Goal: Task Accomplishment & Management: Manage account settings

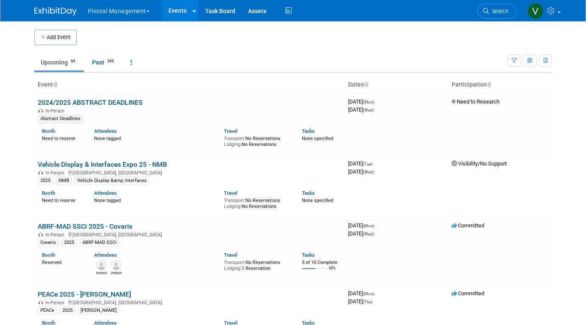
scroll to position [2916, 0]
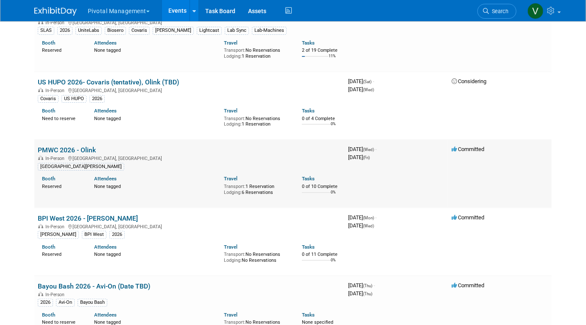
click at [78, 154] on link "PMWC 2026 - Olink" at bounding box center [67, 150] width 58 height 8
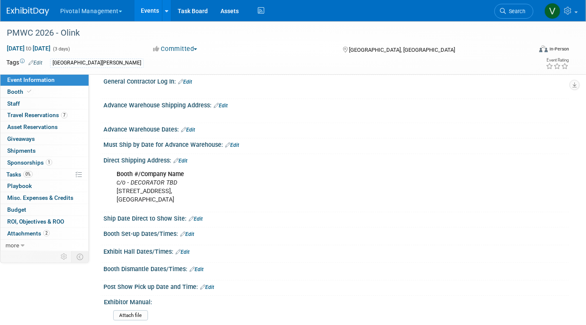
scroll to position [868, 0]
click at [170, 179] on icon "c/o - DECORATOR TBD" at bounding box center [147, 182] width 61 height 7
click at [187, 158] on link "Edit" at bounding box center [180, 161] width 14 height 6
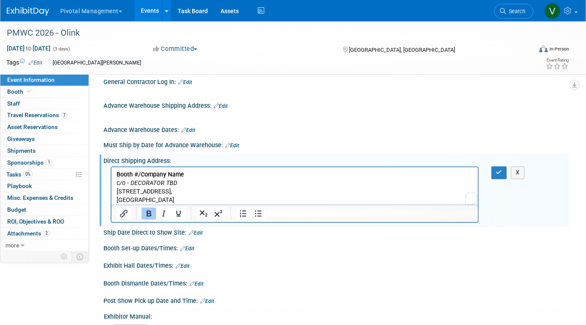
scroll to position [0, 0]
click at [192, 182] on p "Booth #/Company Name c/o - DECORATOR TBD 5001 Great America Pkwy, Santa Clara, …" at bounding box center [294, 187] width 357 height 34
click at [520, 166] on button "X" at bounding box center [518, 172] width 14 height 12
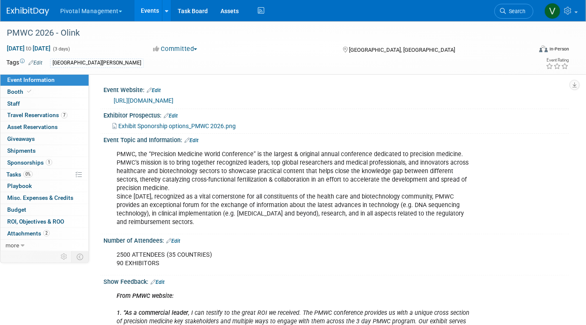
click at [156, 125] on span "Exhibit Sponorship options_PMWC 2026.png" at bounding box center [176, 126] width 117 height 7
click at [146, 11] on link "Events" at bounding box center [149, 10] width 31 height 21
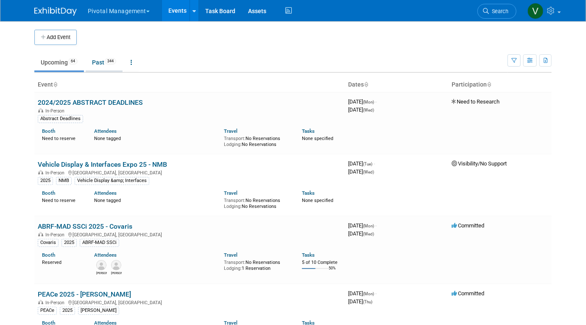
click at [106, 61] on link "Past 344" at bounding box center [104, 62] width 37 height 16
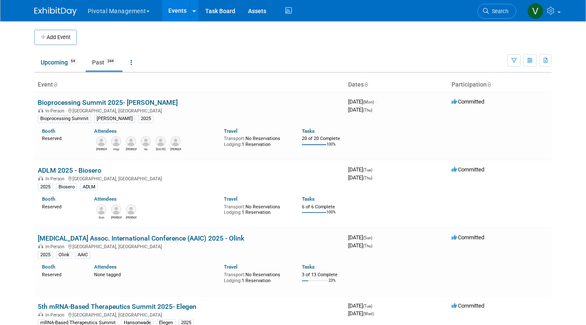
scroll to position [3892, 0]
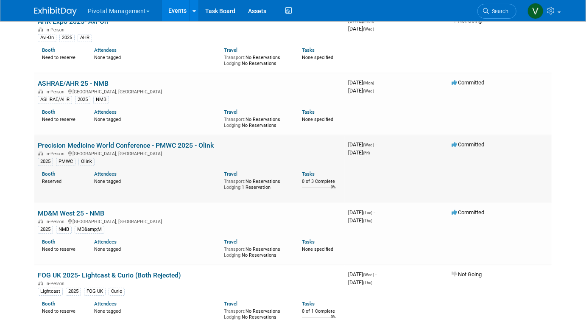
click at [81, 167] on td "Precision Medicine World Conference - PMWC 2025 - Olink In-Person Santa Clara, …" at bounding box center [189, 169] width 310 height 68
click at [81, 149] on link "Precision Medicine World Conference - PMWC 2025 - Olink" at bounding box center [126, 145] width 176 height 8
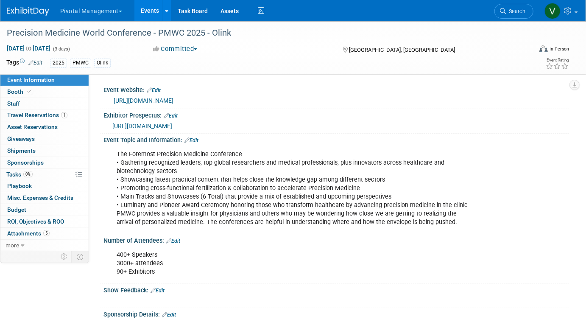
click at [169, 124] on span "[URL][DOMAIN_NAME]" at bounding box center [142, 126] width 60 height 7
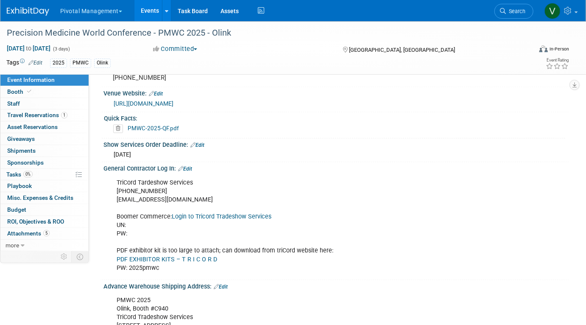
scroll to position [758, 0]
click at [161, 126] on link "PMWC-2025-QF.pdf" at bounding box center [153, 127] width 51 height 7
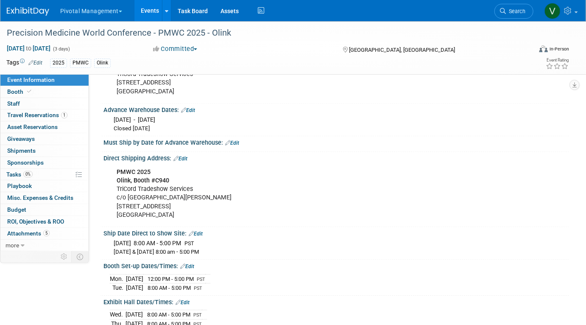
scroll to position [945, 0]
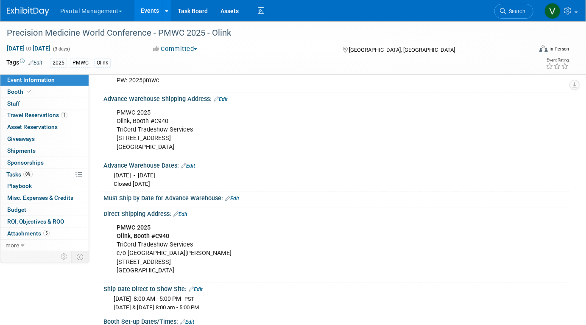
click at [146, 15] on link "Events" at bounding box center [149, 10] width 31 height 21
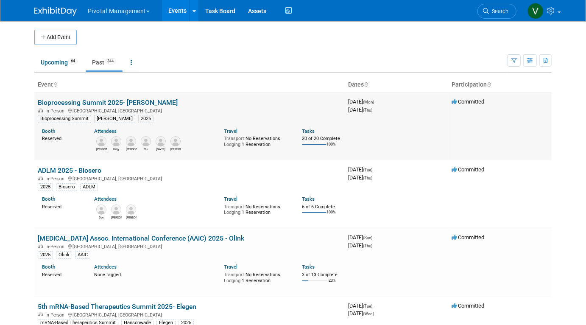
scroll to position [3892, 0]
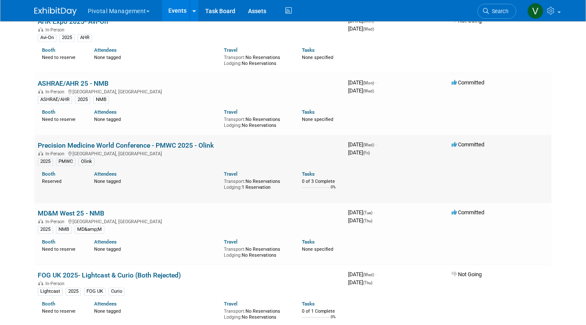
click at [76, 149] on link "Precision Medicine World Conference - PMWC 2025 - Olink" at bounding box center [126, 145] width 176 height 8
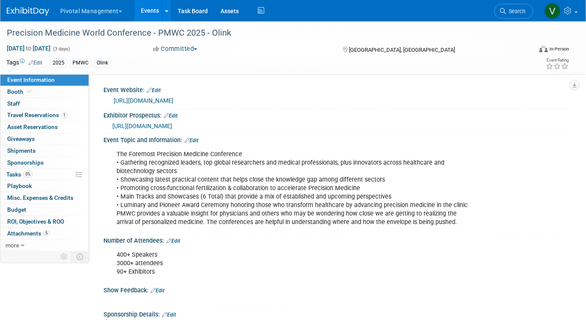
click at [149, 11] on link "Events" at bounding box center [149, 10] width 31 height 21
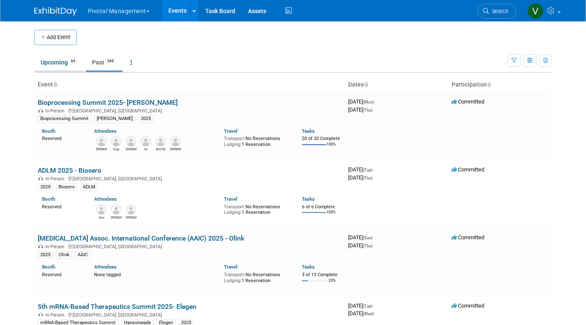
click at [56, 58] on link "Upcoming 64" at bounding box center [59, 62] width 50 height 16
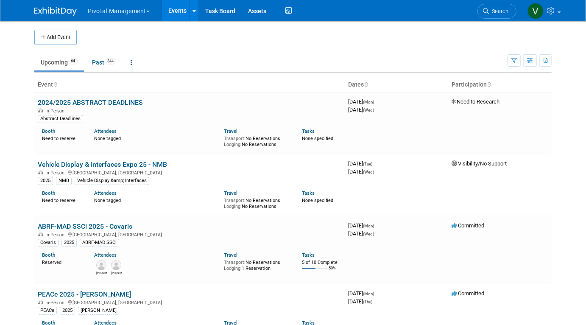
scroll to position [2916, 0]
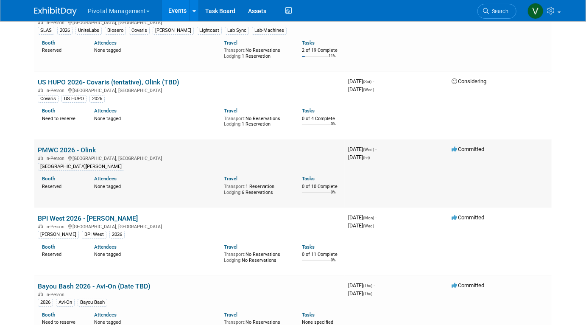
click at [69, 154] on link "PMWC 2026 - Olink" at bounding box center [67, 150] width 58 height 8
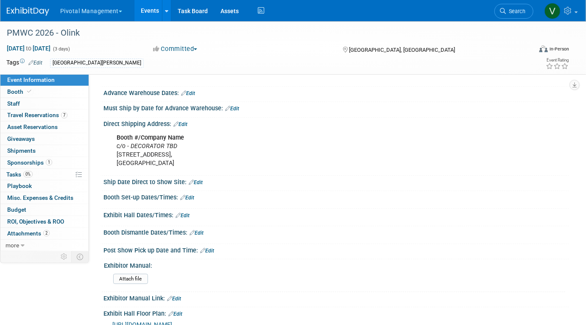
scroll to position [925, 0]
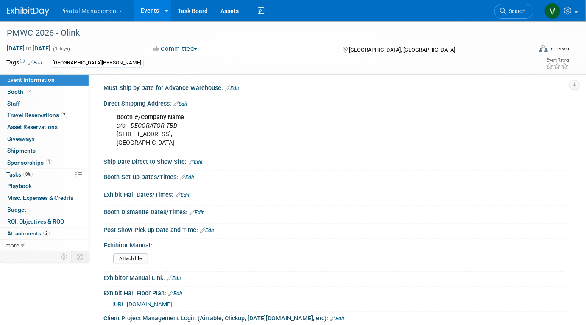
click at [191, 174] on link "Edit" at bounding box center [187, 177] width 14 height 6
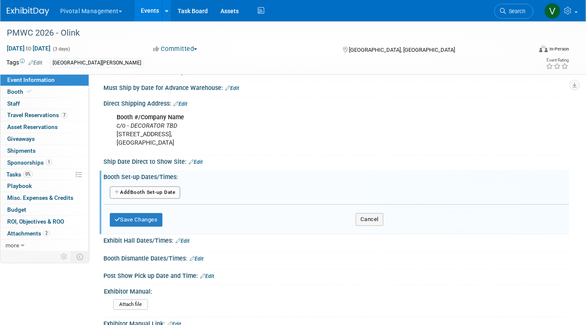
click at [156, 186] on button "Add Another Booth Set-up Date" at bounding box center [145, 192] width 70 height 13
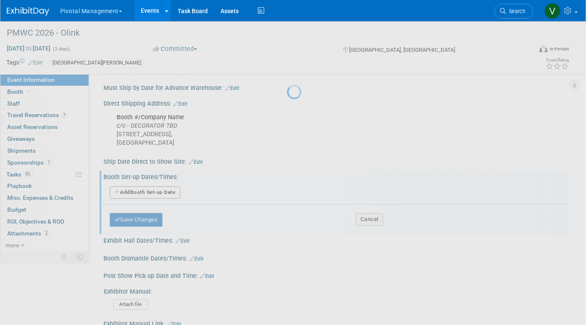
select select "2"
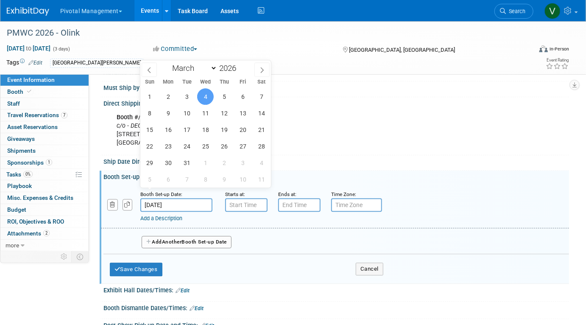
click at [200, 198] on input "Mar 4, 2026" at bounding box center [176, 205] width 72 height 14
click at [188, 95] on span "3" at bounding box center [186, 96] width 17 height 17
type input "Mar 3, 2026"
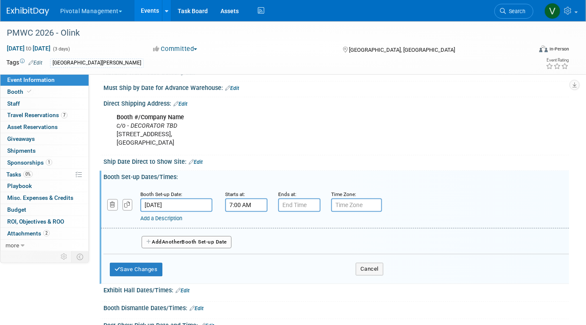
click at [254, 198] on input "7:00 AM" at bounding box center [246, 205] width 42 height 14
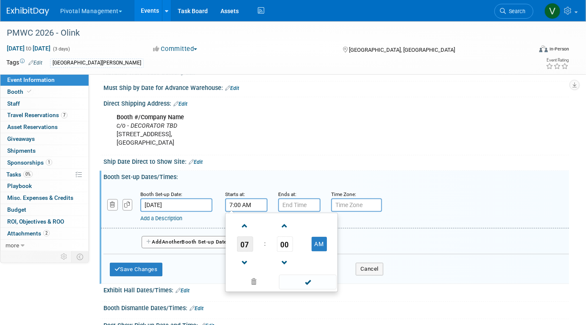
click at [245, 236] on span "07" at bounding box center [245, 243] width 16 height 15
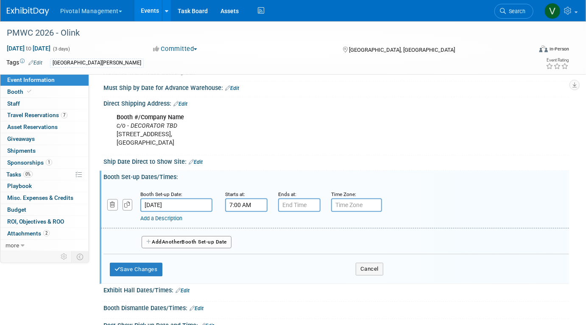
click at [244, 198] on input "7:00 AM" at bounding box center [246, 205] width 42 height 14
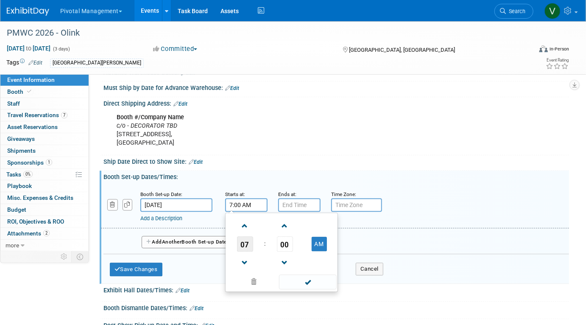
click at [245, 236] on span "07" at bounding box center [245, 243] width 16 height 15
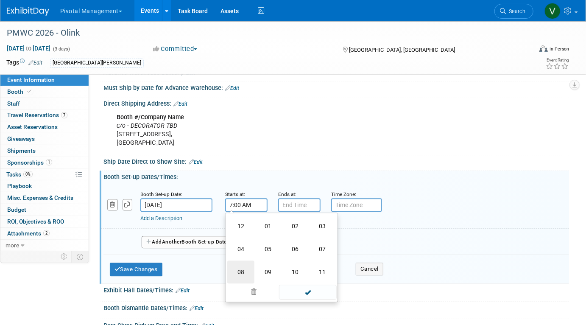
click at [244, 260] on td "08" at bounding box center [240, 271] width 27 height 23
type input "8:00 AM"
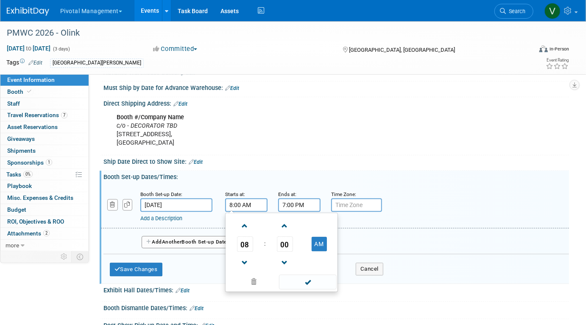
click at [301, 198] on input "7:00 PM" at bounding box center [299, 205] width 42 height 14
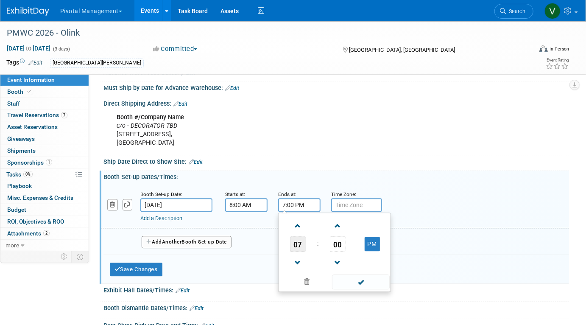
click at [300, 236] on span "07" at bounding box center [298, 243] width 16 height 15
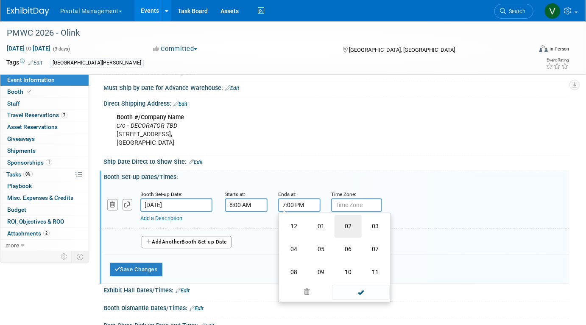
click at [349, 214] on td "02" at bounding box center [347, 225] width 27 height 23
type input "2:00 PM"
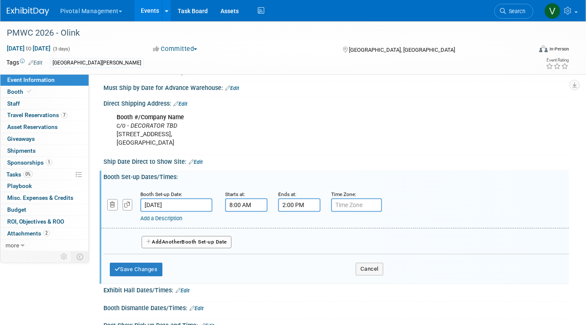
click at [362, 198] on input "text" at bounding box center [356, 205] width 51 height 14
type input "PST"
click at [139, 262] on button "Save Changes" at bounding box center [136, 269] width 53 height 14
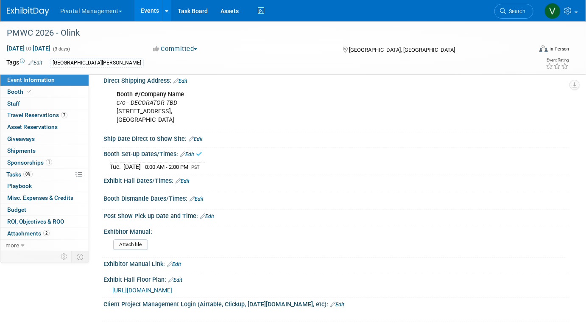
scroll to position [952, 0]
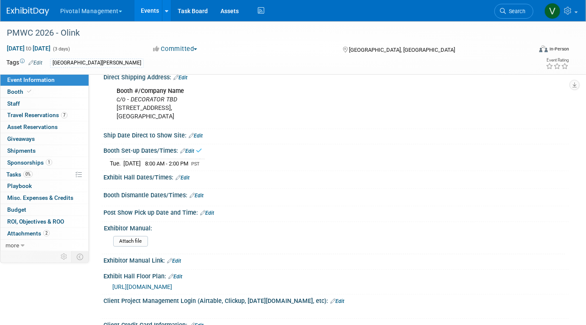
click at [185, 175] on link "Edit" at bounding box center [182, 178] width 14 height 6
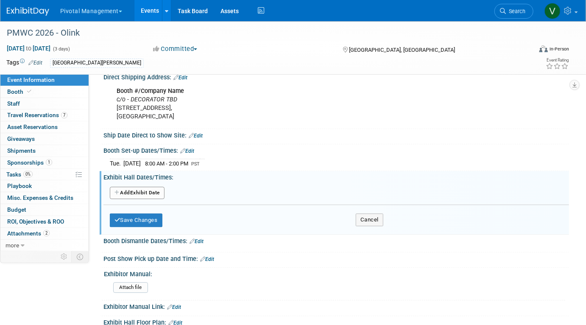
click at [139, 187] on button "Add Another Exhibit Date" at bounding box center [137, 193] width 55 height 13
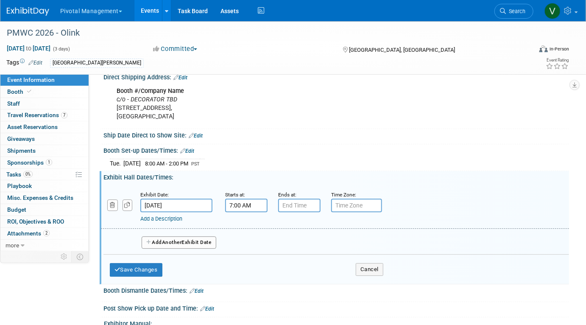
click at [259, 198] on input "7:00 AM" at bounding box center [246, 205] width 42 height 14
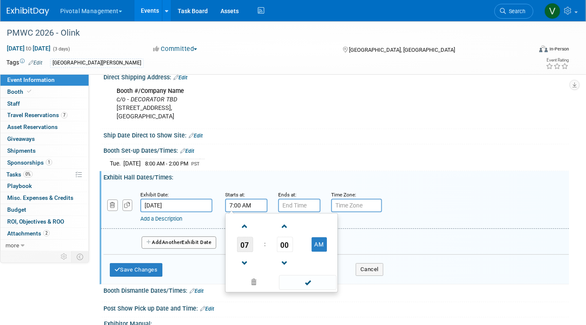
click at [247, 237] on span "07" at bounding box center [245, 244] width 16 height 15
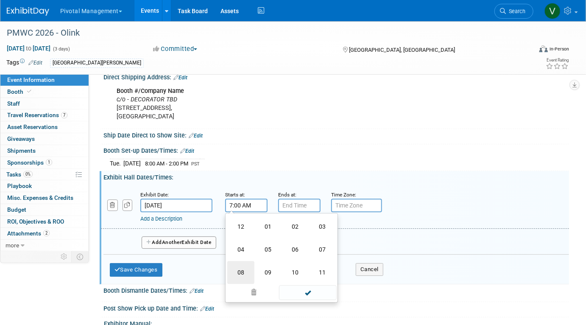
click at [244, 261] on td "08" at bounding box center [240, 272] width 27 height 23
type input "8:00 AM"
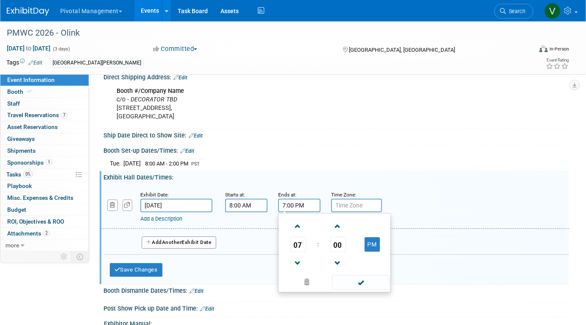
click at [301, 198] on input "7:00 PM" at bounding box center [299, 205] width 42 height 14
click at [300, 237] on span "07" at bounding box center [298, 244] width 16 height 15
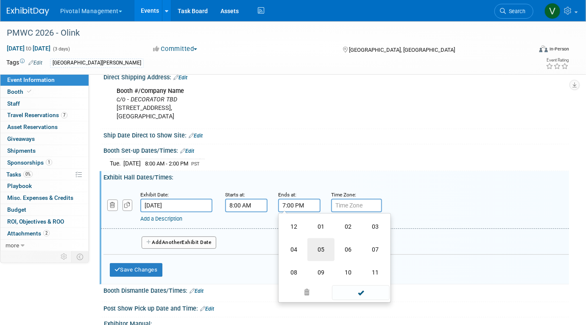
click at [314, 238] on td "05" at bounding box center [320, 249] width 27 height 23
type input "5:00 PM"
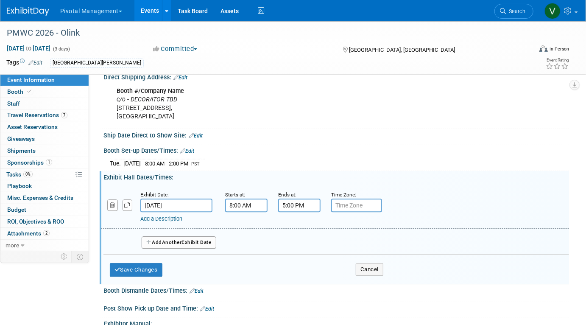
click at [358, 198] on input "text" at bounding box center [356, 205] width 51 height 14
type input "PST"
click at [211, 236] on button "Add Another Exhibit Date" at bounding box center [179, 242] width 75 height 13
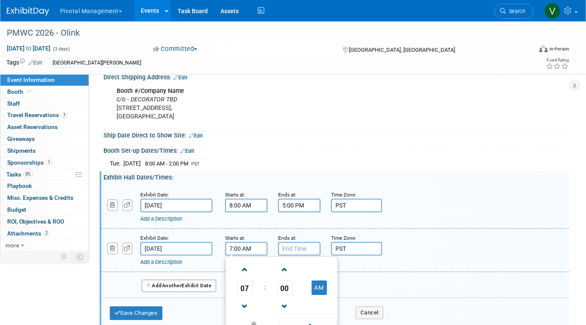
click at [241, 242] on input "7:00 AM" at bounding box center [246, 249] width 42 height 14
click at [243, 280] on span "07" at bounding box center [245, 287] width 16 height 15
click at [242, 304] on td "08" at bounding box center [240, 315] width 27 height 23
type input "8:00 AM"
click at [294, 242] on input "7:00 PM" at bounding box center [299, 249] width 42 height 14
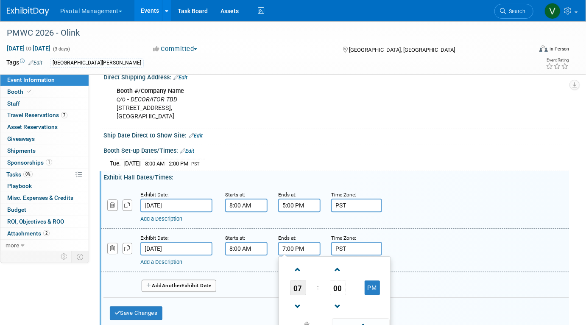
click at [300, 280] on span "07" at bounding box center [298, 287] width 16 height 15
click at [323, 281] on td "05" at bounding box center [320, 292] width 27 height 23
type input "5:00 PM"
click at [343, 242] on input "PST" at bounding box center [356, 249] width 51 height 14
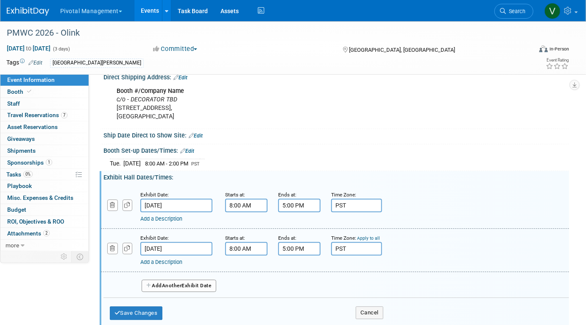
click at [187, 281] on div "Add Another Exhibit Date" at bounding box center [335, 285] width 465 height 26
click at [186, 279] on button "Add Another Exhibit Date" at bounding box center [179, 285] width 75 height 13
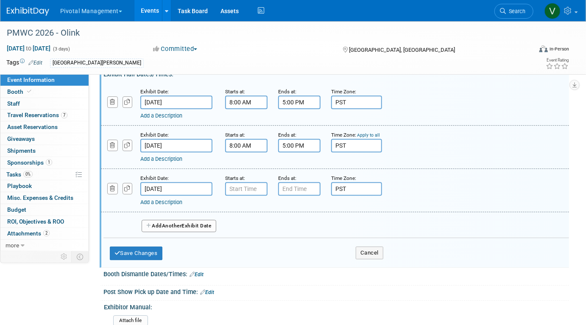
scroll to position [1062, 0]
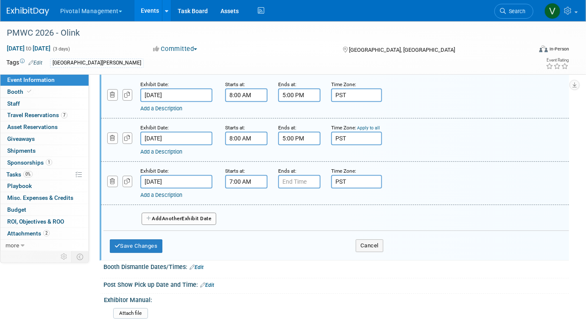
click at [246, 175] on input "7:00 AM" at bounding box center [246, 182] width 42 height 14
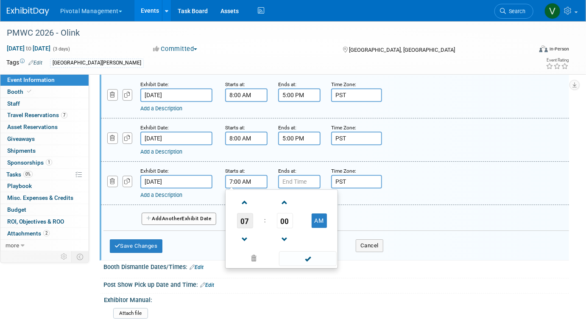
click at [251, 213] on span "07" at bounding box center [245, 220] width 16 height 15
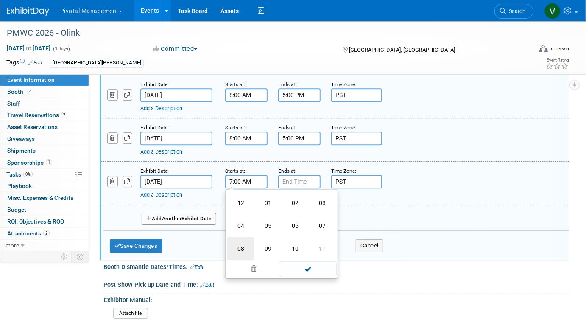
click at [243, 239] on td "08" at bounding box center [240, 248] width 27 height 23
type input "8:00 AM"
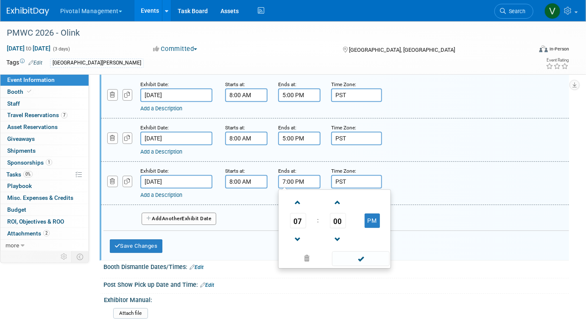
click at [292, 175] on input "7:00 PM" at bounding box center [299, 182] width 42 height 14
click at [297, 213] on span "07" at bounding box center [298, 220] width 16 height 15
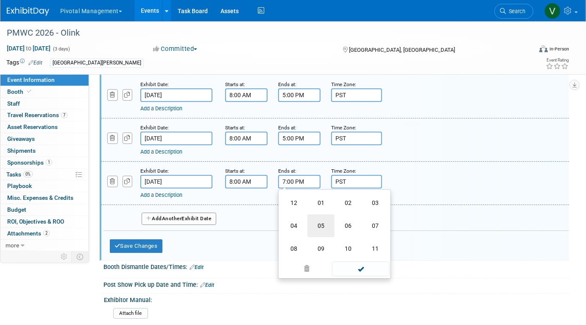
click at [321, 214] on td "05" at bounding box center [320, 225] width 27 height 23
type input "5:00 PM"
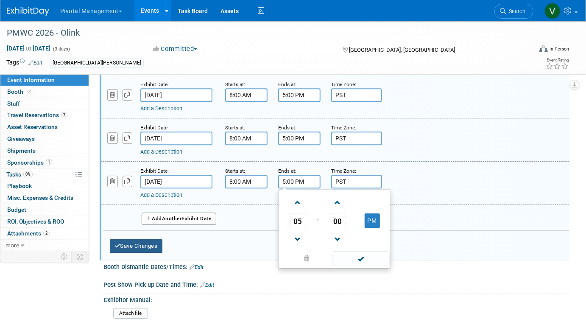
click at [134, 239] on button "Save Changes" at bounding box center [136, 246] width 53 height 14
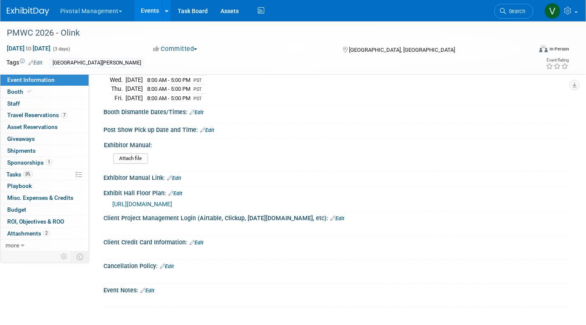
click at [202, 109] on link "Edit" at bounding box center [196, 112] width 14 height 6
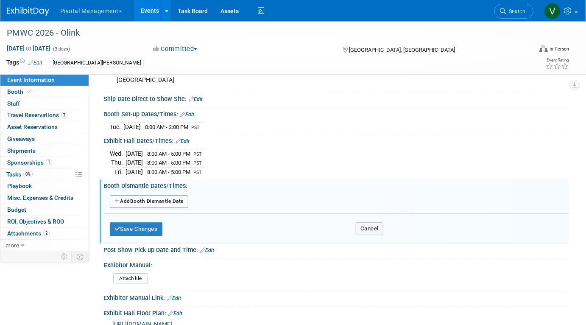
scroll to position [964, 0]
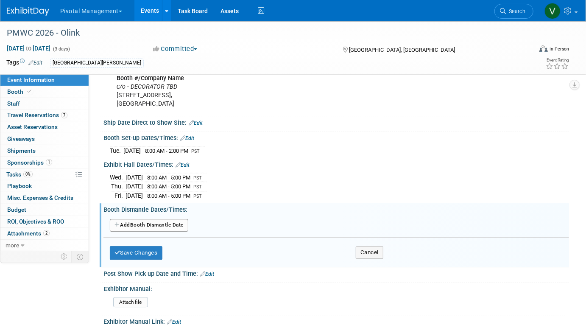
click at [165, 219] on button "Add Another Booth Dismantle Date" at bounding box center [149, 225] width 78 height 13
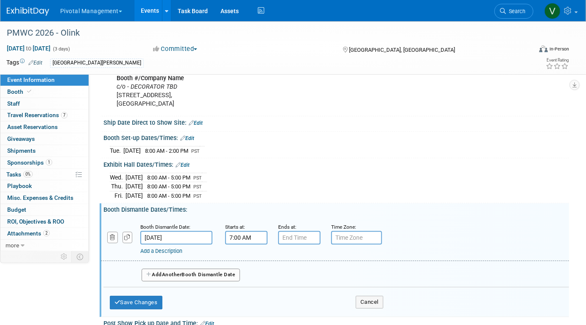
click at [252, 231] on input "7:00 AM" at bounding box center [246, 238] width 42 height 14
click at [245, 269] on span "07" at bounding box center [245, 276] width 16 height 15
click at [265, 270] on td "05" at bounding box center [267, 281] width 27 height 23
click at [320, 269] on button "AM" at bounding box center [319, 276] width 15 height 14
type input "5:00 PM"
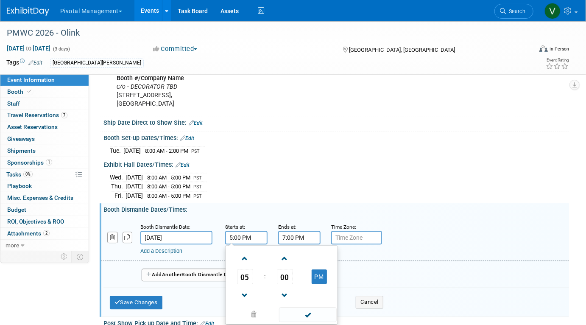
click at [309, 231] on input "7:00 PM" at bounding box center [299, 238] width 42 height 14
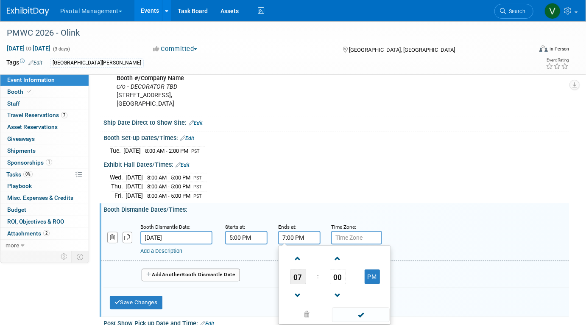
click at [295, 269] on span "07" at bounding box center [298, 276] width 16 height 15
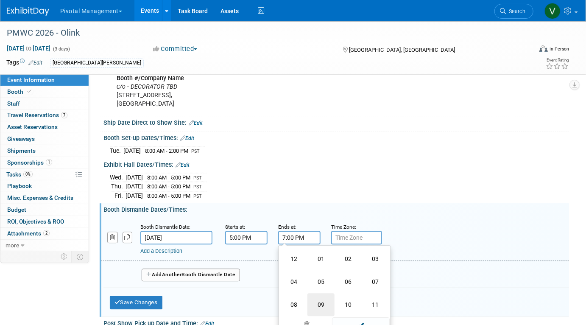
click at [320, 293] on td "09" at bounding box center [320, 304] width 27 height 23
type input "9:00 PM"
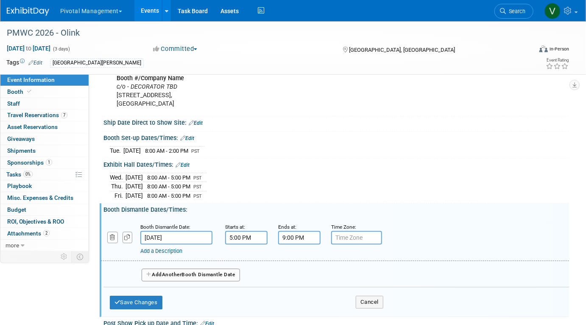
click at [345, 231] on input "text" at bounding box center [356, 238] width 51 height 14
type input "PST"
click at [140, 295] on button "Save Changes" at bounding box center [136, 302] width 53 height 14
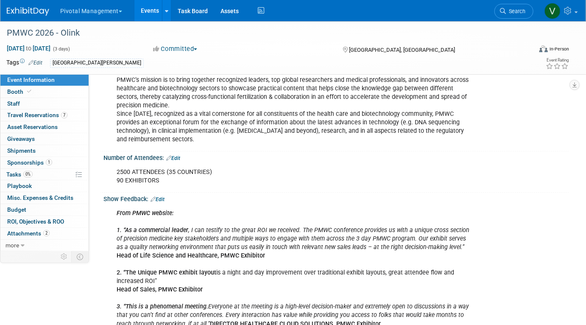
scroll to position [0, 0]
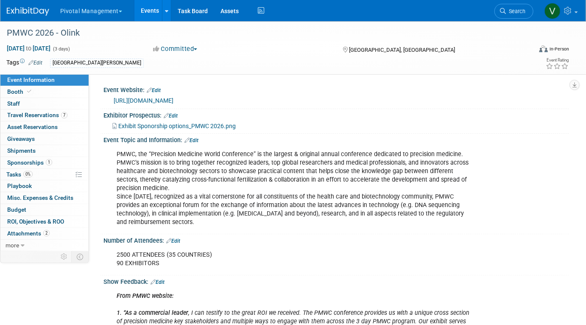
click at [155, 19] on link "Events" at bounding box center [149, 10] width 31 height 21
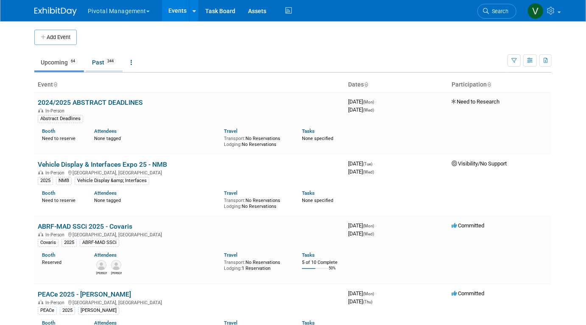
click at [107, 64] on link "Past 344" at bounding box center [104, 62] width 37 height 16
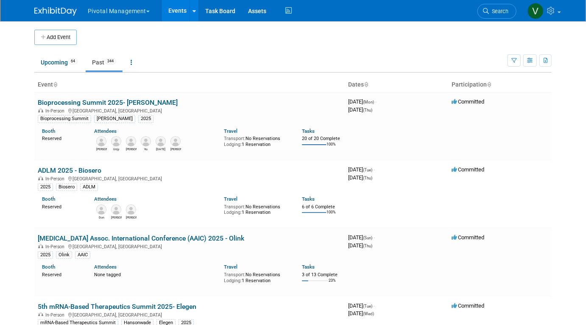
scroll to position [3892, 0]
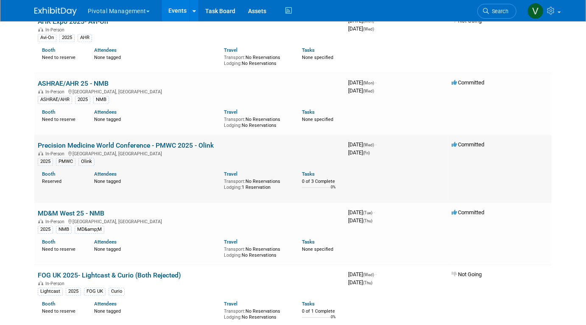
click at [73, 149] on link "Precision Medicine World Conference - PMWC 2025 - Olink" at bounding box center [126, 145] width 176 height 8
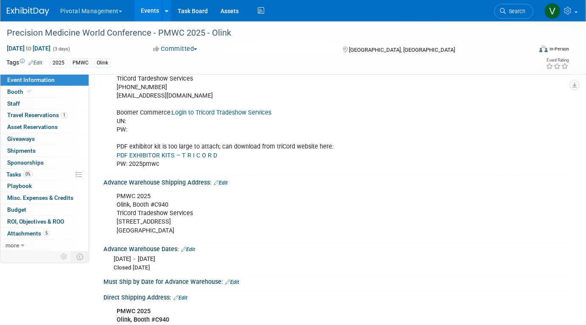
scroll to position [858, 0]
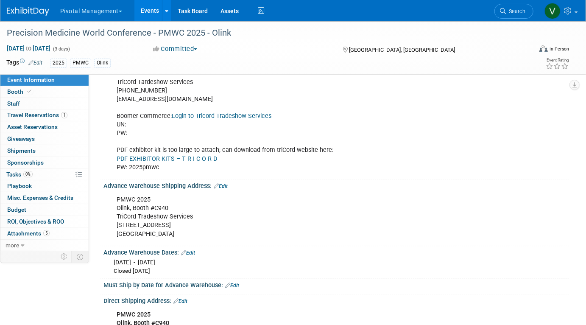
drag, startPoint x: 118, startPoint y: 192, endPoint x: 179, endPoint y: 231, distance: 72.3
click at [179, 231] on div "PMWC 2025 Olink, Booth #C940 TriCord Tradeshow Services 11165 Commercial Pkwy. …" at bounding box center [295, 216] width 368 height 51
copy div "PMWC 2025 Olink, Booth #C940 TriCord Tradeshow Services 11165 Commercial Pkwy. …"
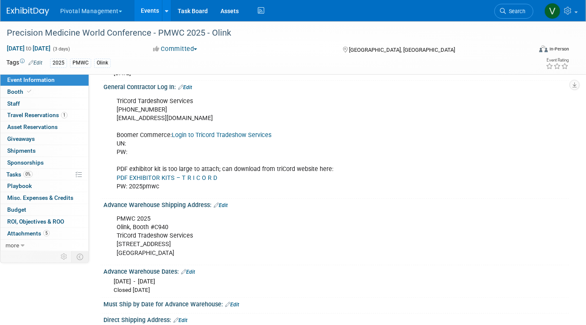
scroll to position [915, 0]
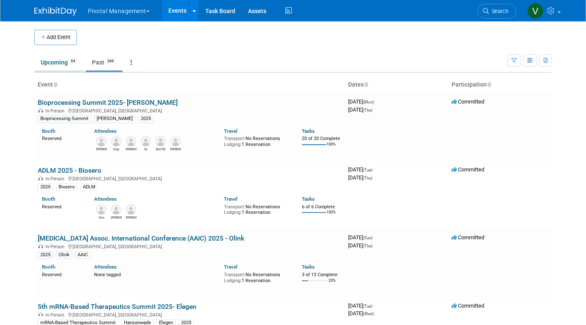
click at [46, 61] on link "Upcoming 64" at bounding box center [59, 62] width 50 height 16
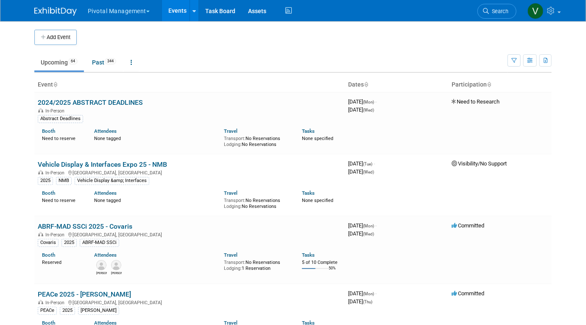
scroll to position [2916, 0]
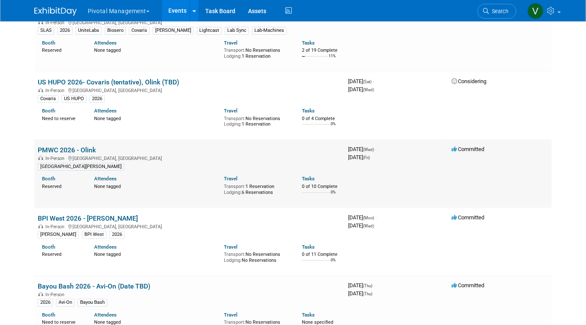
click at [66, 154] on link "PMWC 2026 - Olink" at bounding box center [67, 150] width 58 height 8
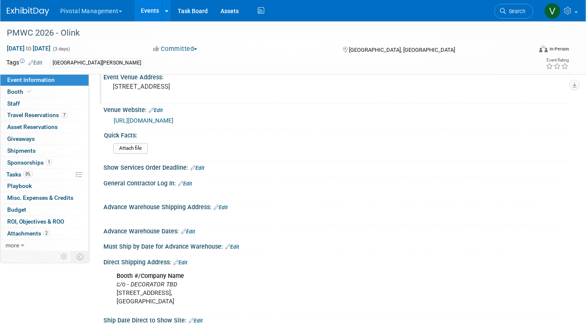
scroll to position [768, 0]
click at [224, 203] on link "Edit" at bounding box center [221, 206] width 14 height 6
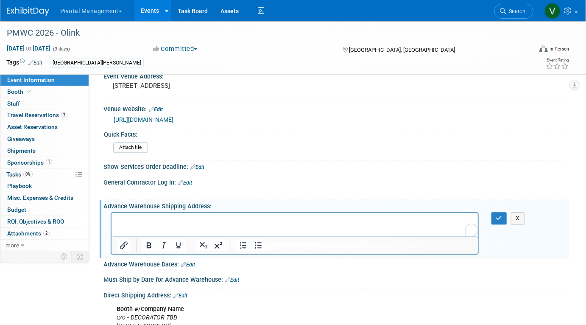
scroll to position [0, 0]
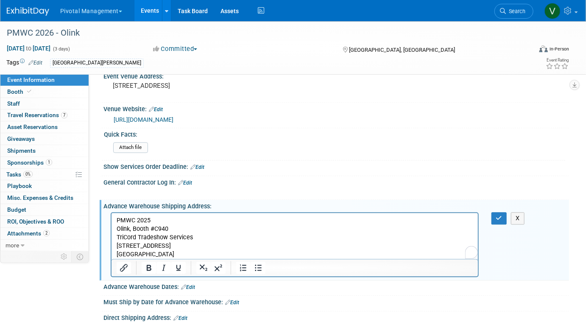
click at [171, 218] on p "PMWC 2025 Olink, Booth #C940 TriCord Tradeshow Services 11165 Commercial Pkwy. …" at bounding box center [294, 237] width 357 height 42
click at [169, 226] on p "PMWC 2026 Olink, Booth #C940 TriCord Tradeshow Services 11165 Commercial Pkwy. …" at bounding box center [294, 237] width 357 height 42
click at [503, 212] on button "button" at bounding box center [499, 218] width 16 height 12
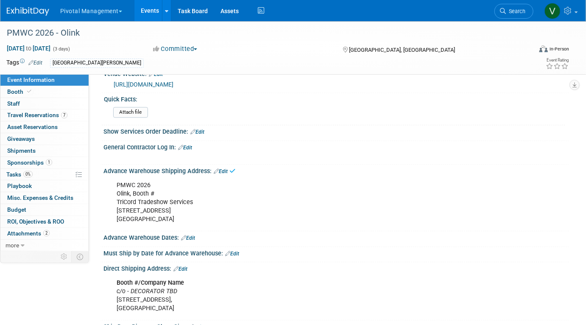
scroll to position [811, 0]
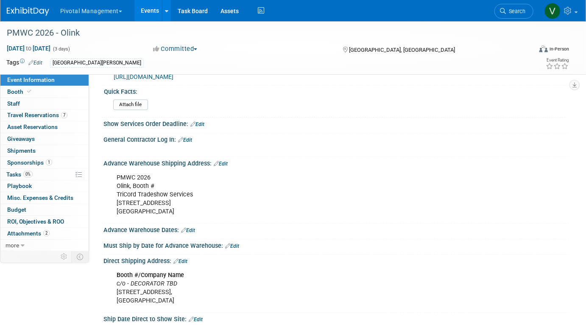
click at [192, 227] on link "Edit" at bounding box center [188, 230] width 14 height 6
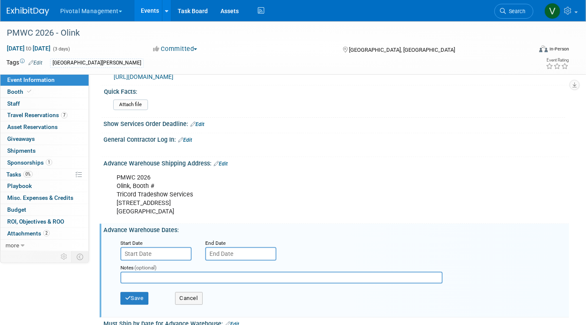
click at [225, 247] on input "text" at bounding box center [240, 254] width 71 height 14
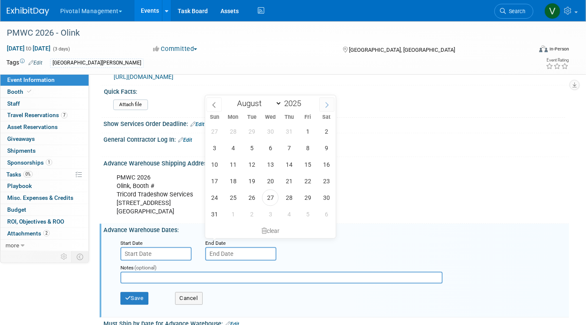
click at [326, 106] on icon at bounding box center [327, 105] width 6 height 6
select select "11"
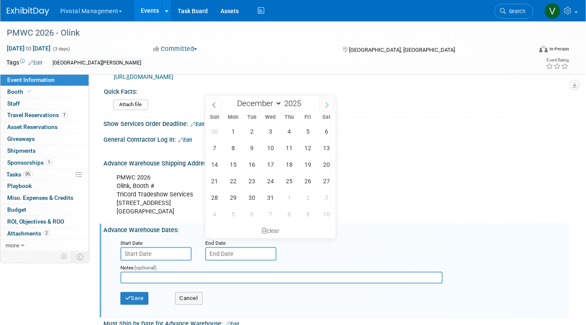
click at [326, 106] on icon at bounding box center [327, 105] width 6 height 6
type input "2026"
click at [326, 106] on icon at bounding box center [327, 105] width 6 height 6
click at [213, 103] on icon at bounding box center [214, 105] width 6 height 6
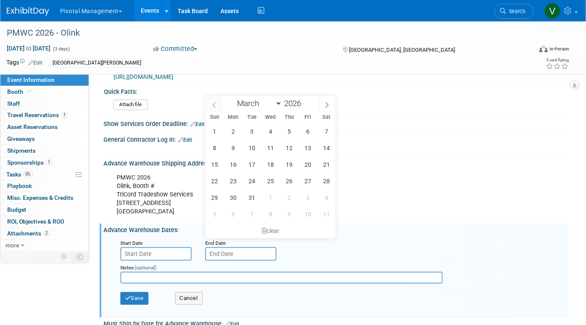
select select "1"
click at [273, 181] on span "25" at bounding box center [270, 181] width 17 height 17
type input "Feb 25, 2026"
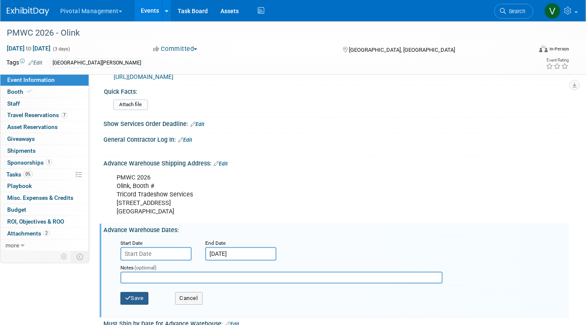
click at [141, 292] on button "Save" at bounding box center [134, 298] width 28 height 13
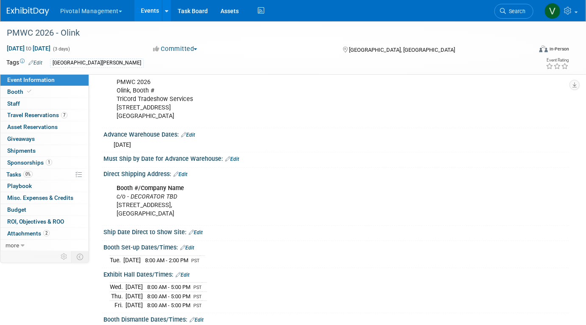
scroll to position [904, 0]
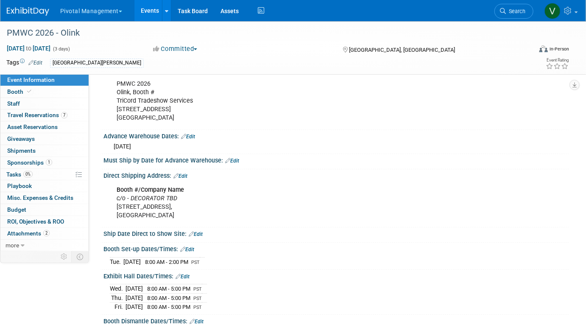
click at [189, 134] on link "Edit" at bounding box center [188, 137] width 14 height 6
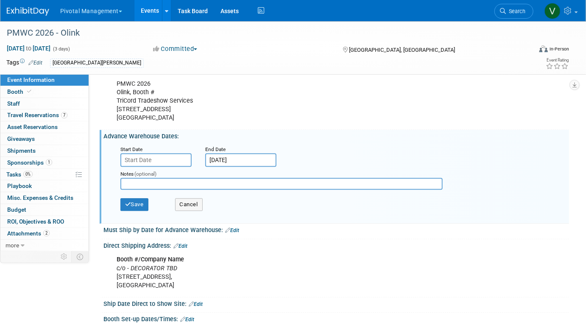
click at [166, 153] on input "text" at bounding box center [155, 160] width 71 height 14
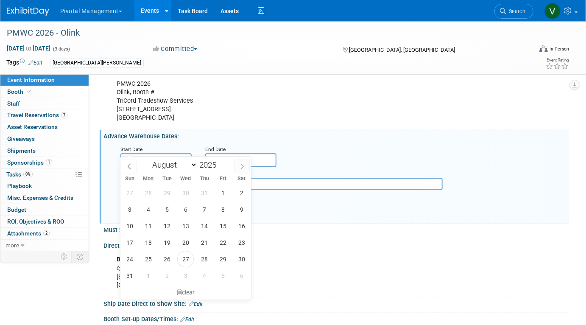
click at [238, 165] on span at bounding box center [241, 166] width 15 height 14
select select "11"
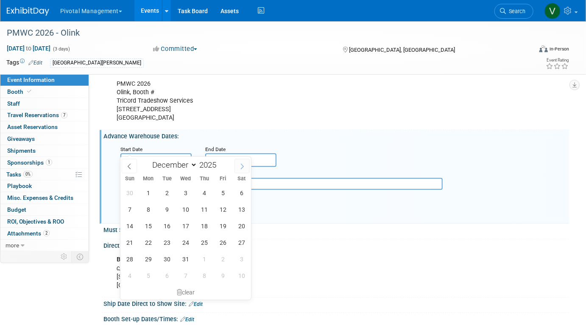
click at [238, 165] on span at bounding box center [241, 166] width 15 height 14
type input "2026"
click at [238, 165] on span at bounding box center [241, 166] width 15 height 14
click at [131, 168] on icon at bounding box center [129, 166] width 6 height 6
select select "0"
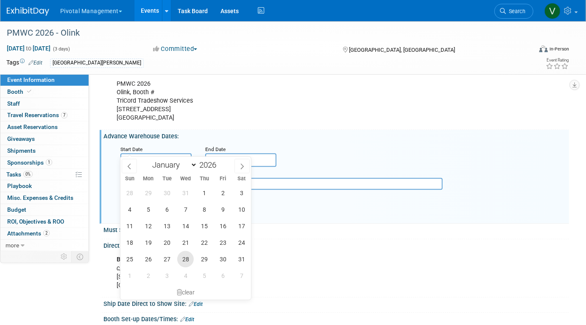
click at [186, 261] on span "28" at bounding box center [185, 259] width 17 height 17
type input "Jan 28, 2026"
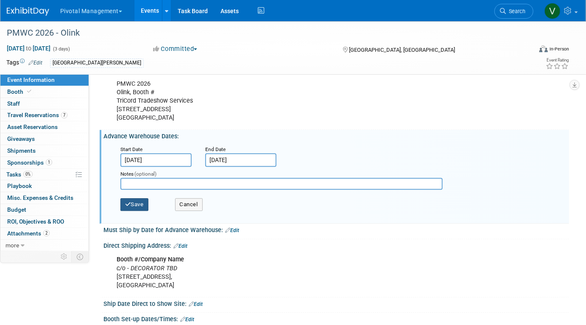
drag, startPoint x: 144, startPoint y: 197, endPoint x: 229, endPoint y: 183, distance: 86.3
click at [229, 194] on div "Save Cancel" at bounding box center [337, 205] width 435 height 23
click at [225, 178] on input "text" at bounding box center [281, 184] width 322 height 12
type input "Placeholder - need to confirm"
click at [142, 198] on button "Save" at bounding box center [134, 204] width 28 height 13
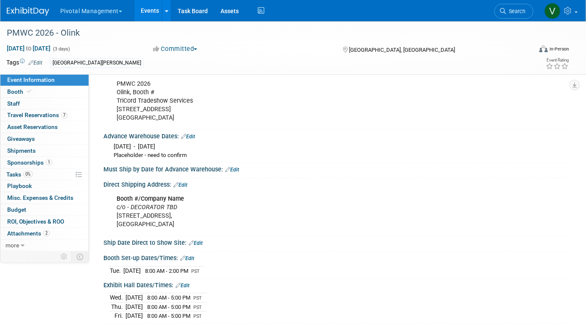
click at [187, 182] on link "Edit" at bounding box center [180, 185] width 14 height 6
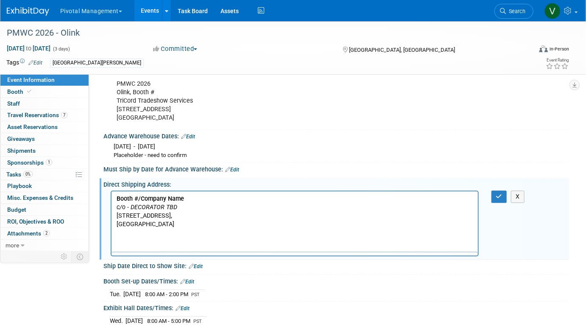
scroll to position [0, 0]
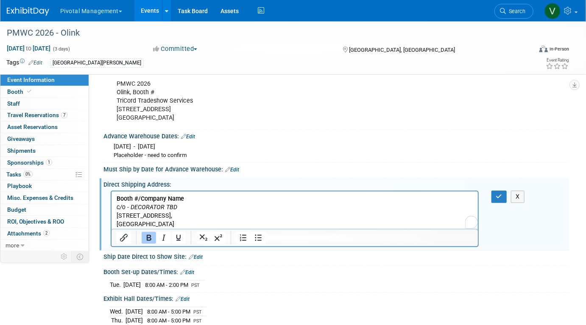
drag, startPoint x: 114, startPoint y: 196, endPoint x: 155, endPoint y: 201, distance: 41.4
click at [155, 202] on html "Booth #/Company Name c/o - DECORATOR TBD 5001 Great America Pkwy, Santa Clara, …" at bounding box center [294, 209] width 366 height 37
drag, startPoint x: 193, startPoint y: 199, endPoint x: 94, endPoint y: 199, distance: 99.2
click at [111, 199] on html "Booth #/Company Name c/o - DECORATOR TBD 5001 Great America Pkwy, Santa Clara, …" at bounding box center [294, 209] width 366 height 37
drag, startPoint x: 130, startPoint y: 203, endPoint x: 179, endPoint y: 204, distance: 48.8
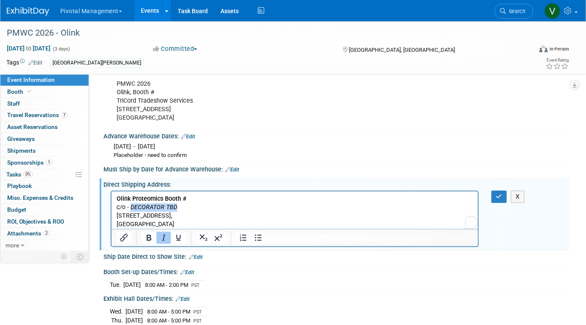
click at [179, 204] on p "Olink Proteomics Booth # c/o - DECORATOR TBD 5001 Great America Pkwy, Santa Cla…" at bounding box center [294, 211] width 357 height 34
click at [496, 193] on icon "button" at bounding box center [499, 196] width 6 height 6
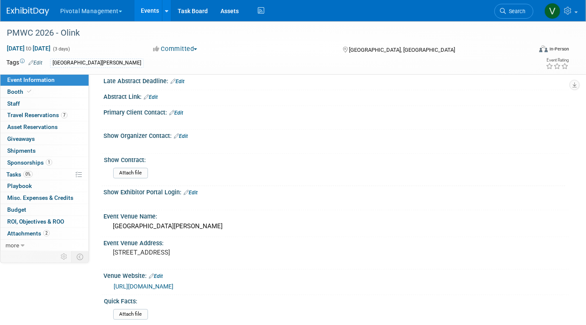
scroll to position [600, 0]
click at [182, 111] on link "Edit" at bounding box center [176, 114] width 14 height 6
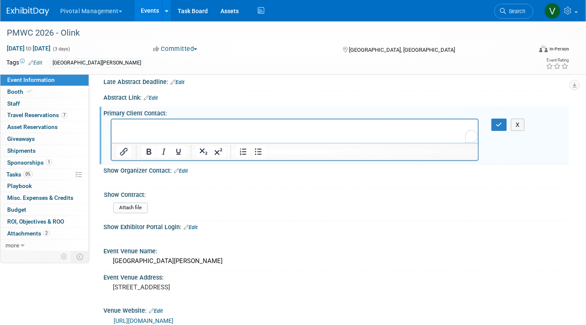
scroll to position [0, 0]
click at [177, 131] on html at bounding box center [294, 125] width 366 height 12
click at [493, 119] on button "button" at bounding box center [499, 125] width 16 height 12
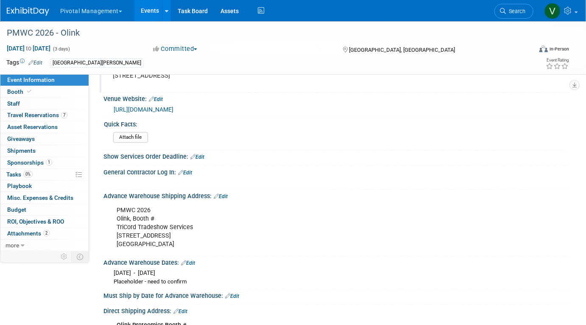
scroll to position [842, 0]
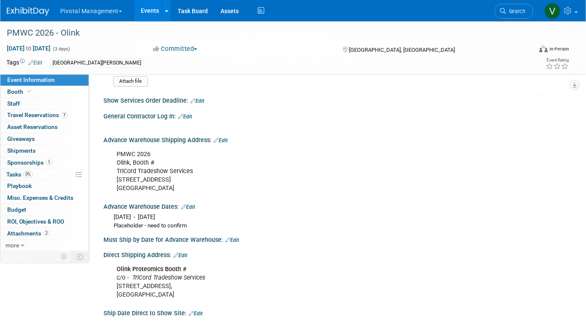
click at [147, 10] on link "Events" at bounding box center [149, 10] width 31 height 21
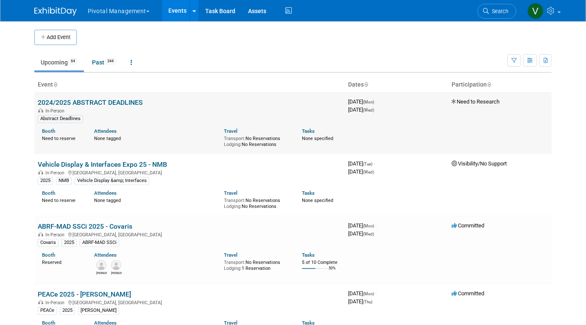
scroll to position [937, 0]
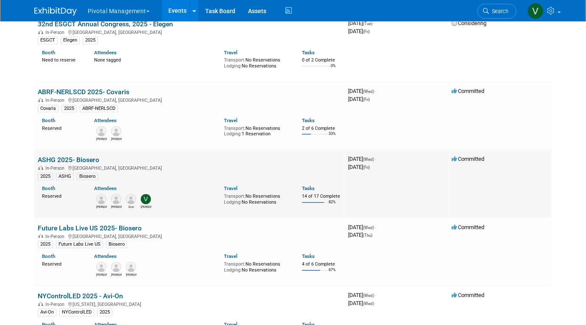
click at [72, 162] on link "ASHG 2025- Biosero" at bounding box center [68, 160] width 61 height 8
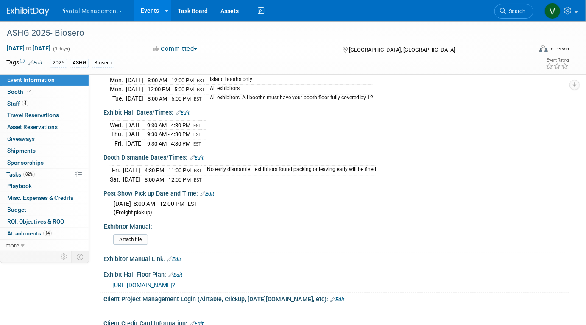
scroll to position [1074, 0]
